Goal: Information Seeking & Learning: Learn about a topic

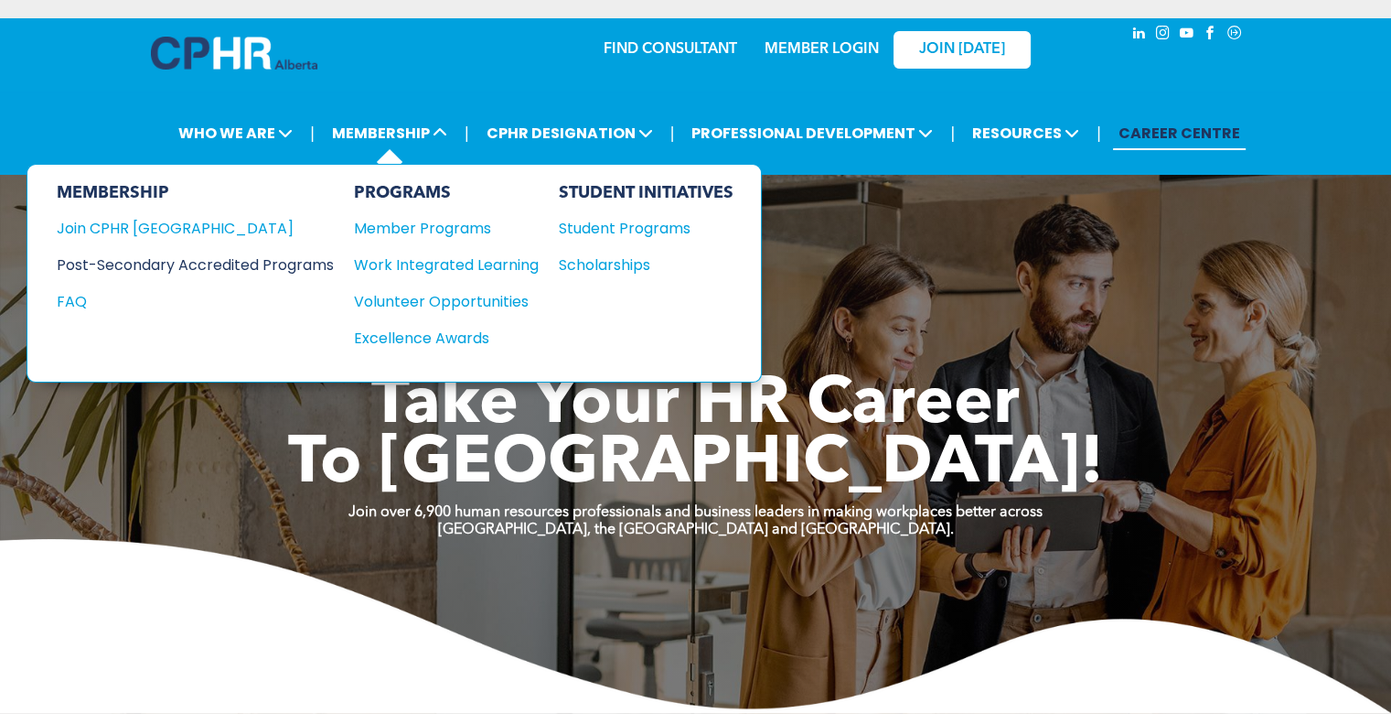
click at [306, 257] on div "Post-Secondary Accredited Programs" at bounding box center [182, 264] width 250 height 23
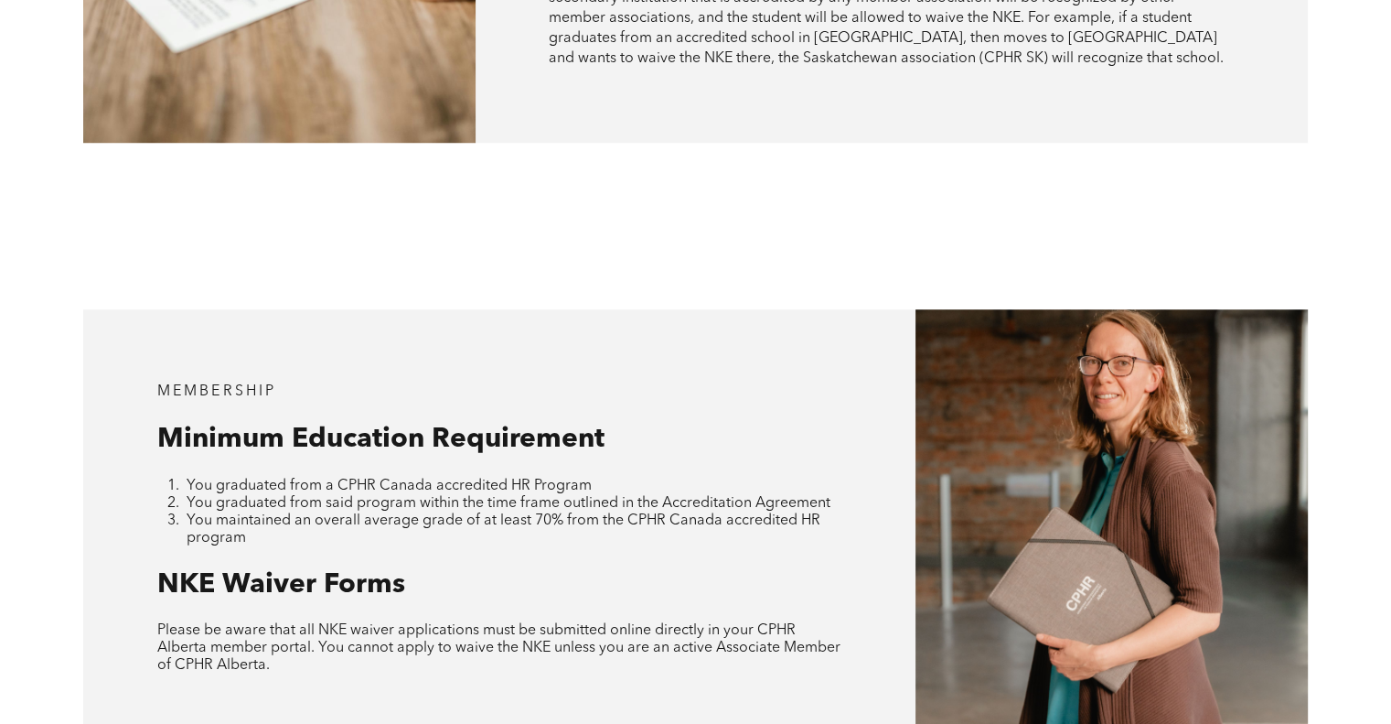
scroll to position [1555, 0]
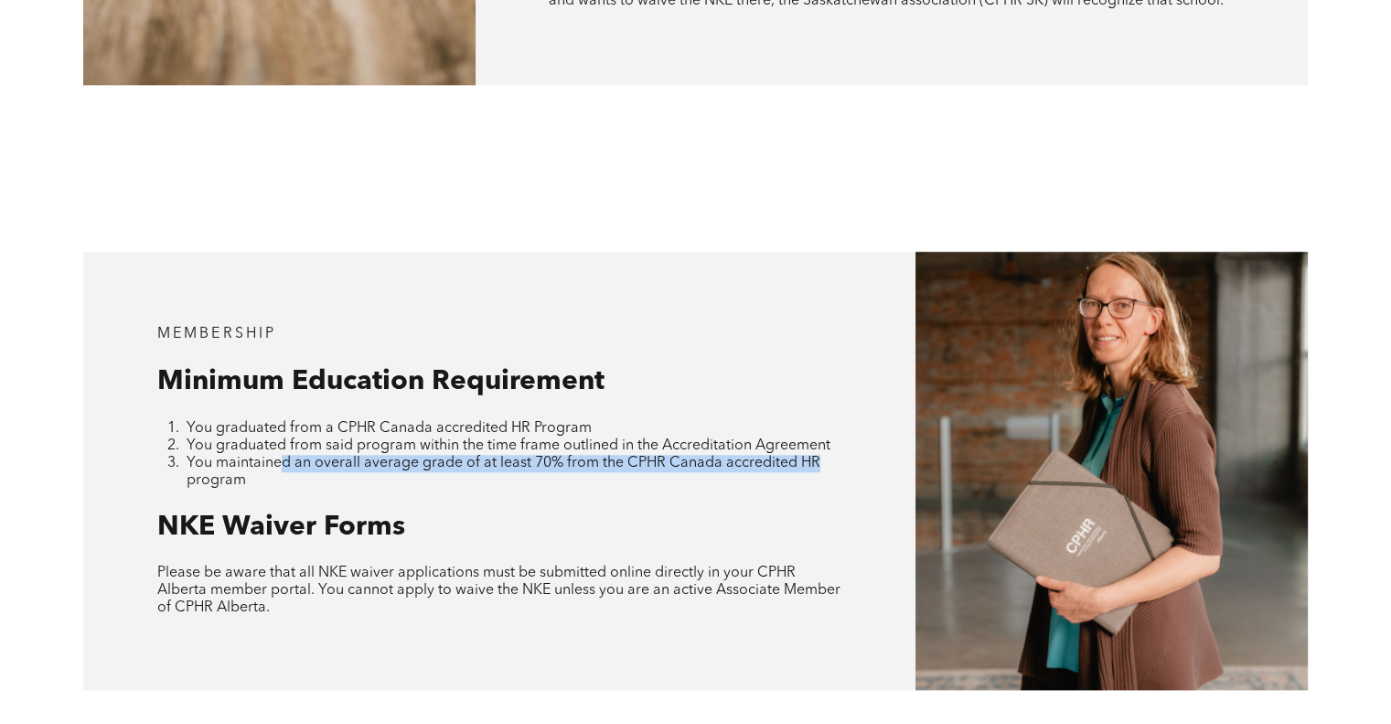
drag, startPoint x: 283, startPoint y: 434, endPoint x: 831, endPoint y: 431, distance: 548.0
click at [831, 455] on li "You maintained an overall average grade of at least 70% from the CPHR Canada ac…" at bounding box center [515, 472] width 657 height 35
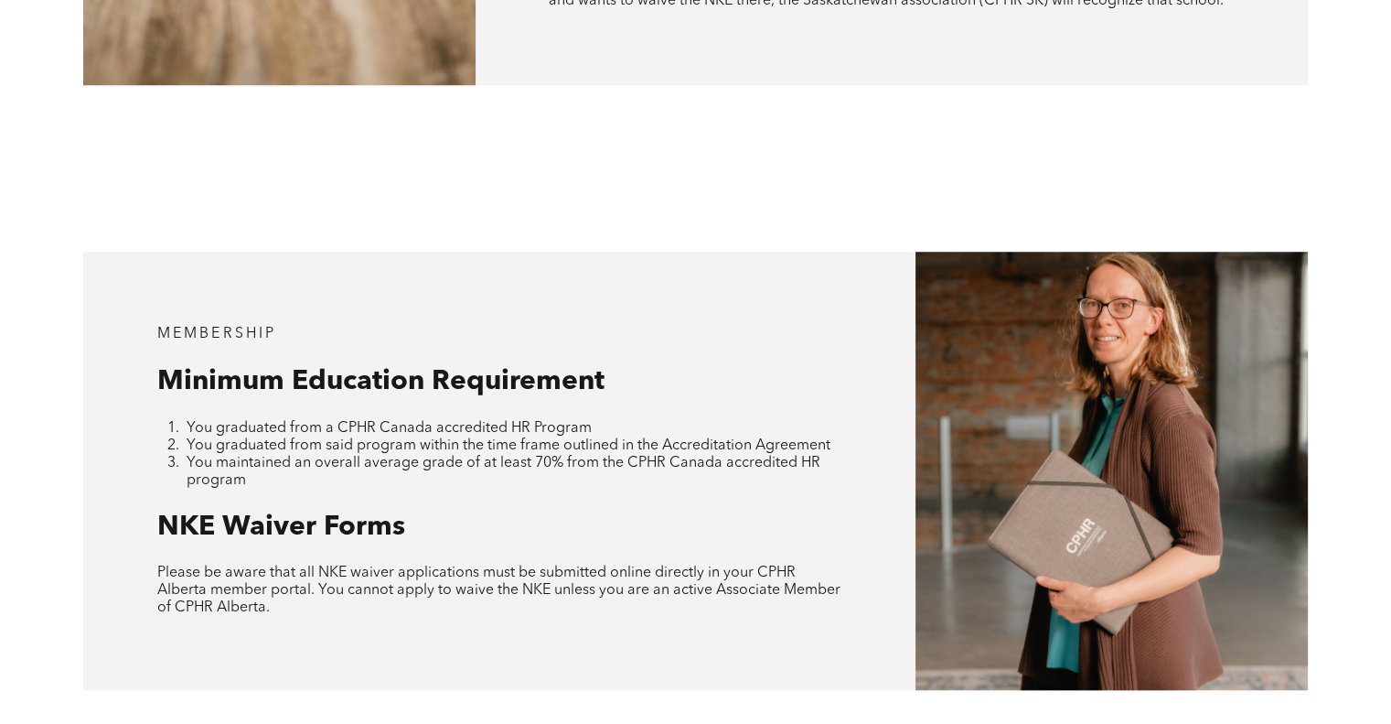
click at [821, 466] on div "MEMBERSHIP Minimum Education Requirement You graduated from a CPHR Canada accre…" at bounding box center [499, 471] width 832 height 438
drag, startPoint x: 622, startPoint y: 428, endPoint x: 434, endPoint y: 445, distance: 189.2
click at [434, 455] on li "You maintained an overall average grade of at least 70% from the CPHR Canada ac…" at bounding box center [515, 472] width 657 height 35
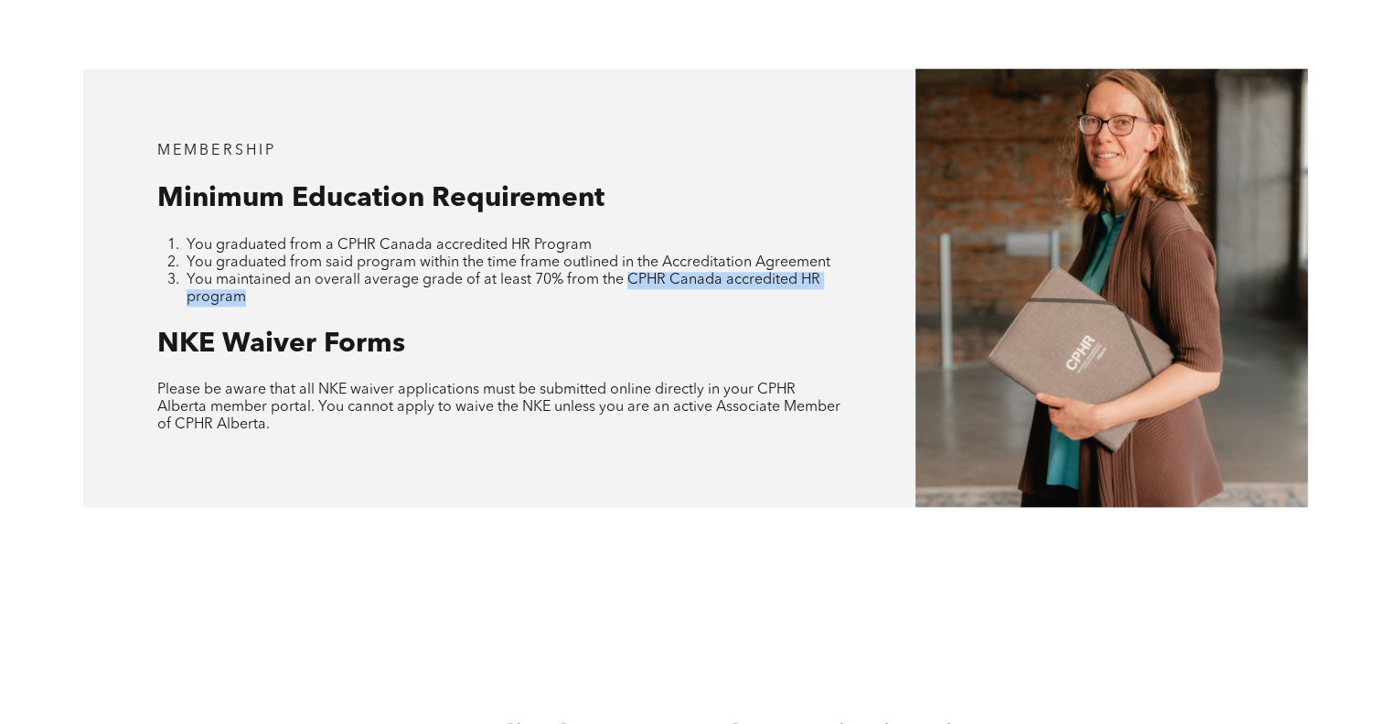
scroll to position [1738, 0]
click at [686, 277] on div "MEMBERSHIP Minimum Education Requirement You graduated from a CPHR Canada accre…" at bounding box center [499, 288] width 832 height 438
click at [632, 273] on span "You maintained an overall average grade of at least 70% from the CPHR Canada ac…" at bounding box center [504, 289] width 634 height 32
click at [624, 273] on span "You maintained an overall average grade of at least 70% from the CPHR Canada ac…" at bounding box center [504, 289] width 634 height 32
click at [632, 272] on li "You maintained an overall average grade of at least 70% from the CPHR Canada ac…" at bounding box center [515, 289] width 657 height 35
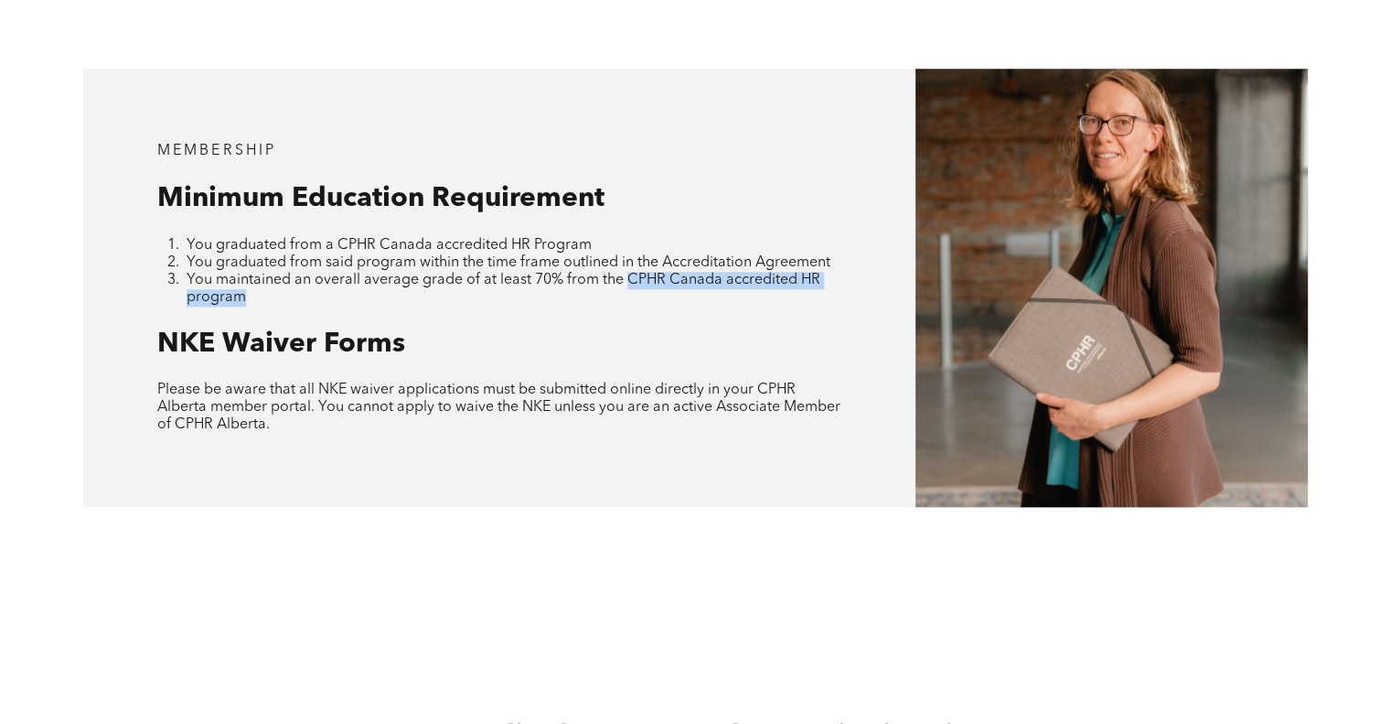
drag, startPoint x: 626, startPoint y: 244, endPoint x: 256, endPoint y: 271, distance: 370.5
click at [256, 272] on li "You maintained an overall average grade of at least 70% from the CPHR Canada ac…" at bounding box center [515, 289] width 657 height 35
copy span "CPHR Canada accredited HR program"
